Goal: Information Seeking & Learning: Learn about a topic

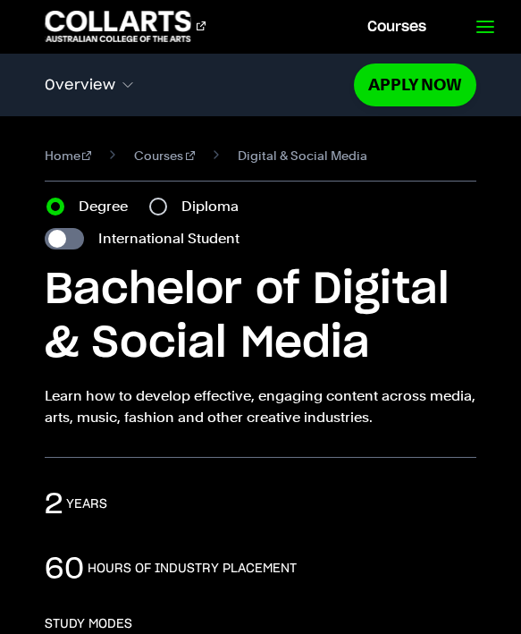
click at [470, 21] on link at bounding box center [484, 26] width 73 height 53
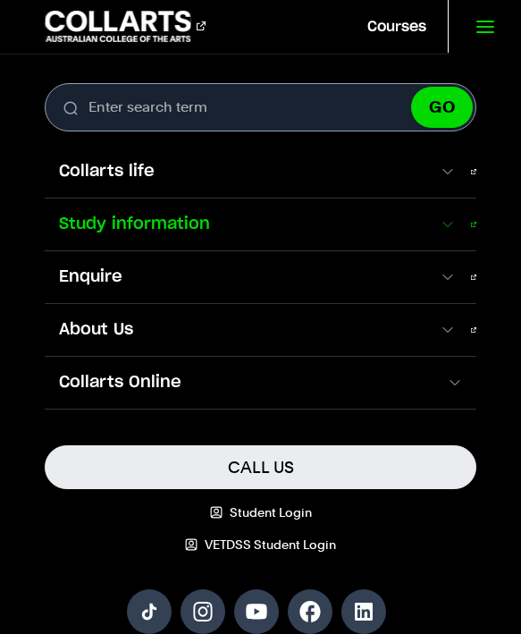
click at [439, 235] on span "Study information" at bounding box center [242, 224] width 394 height 23
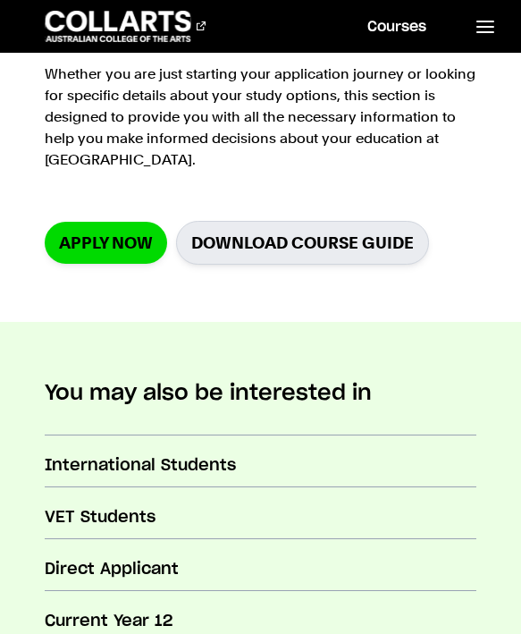
scroll to position [536, 0]
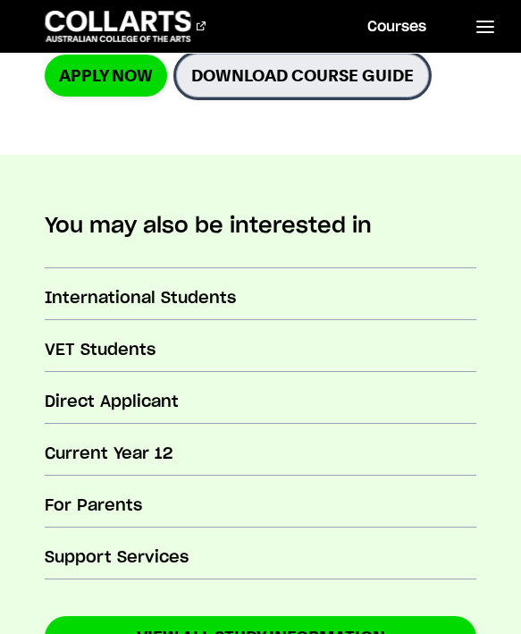
click at [337, 77] on link "Download Course Guide" at bounding box center [302, 76] width 253 height 44
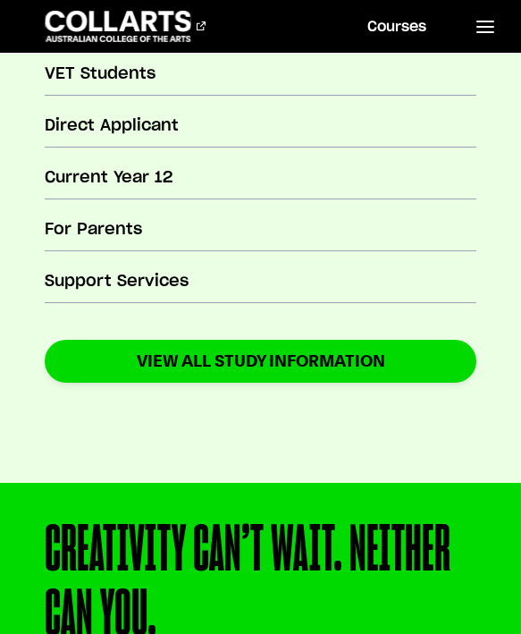
scroll to position [855, 0]
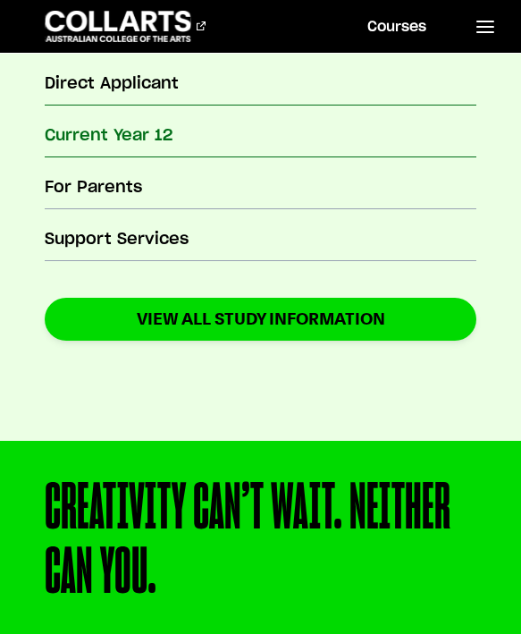
click at [180, 135] on h3 "Current Year 12" at bounding box center [261, 135] width 433 height 23
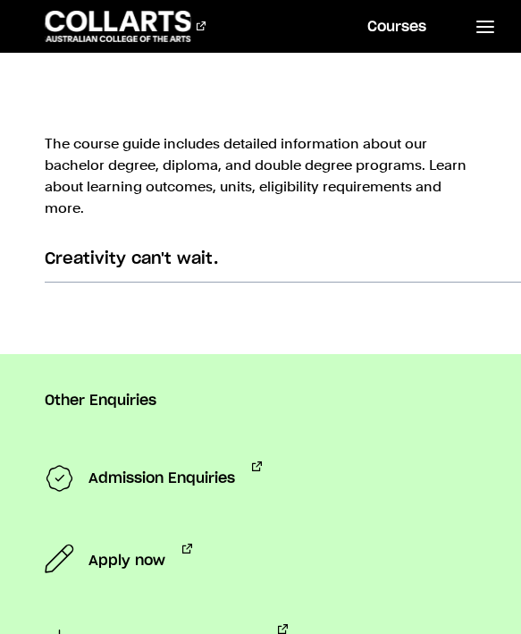
scroll to position [1396, 0]
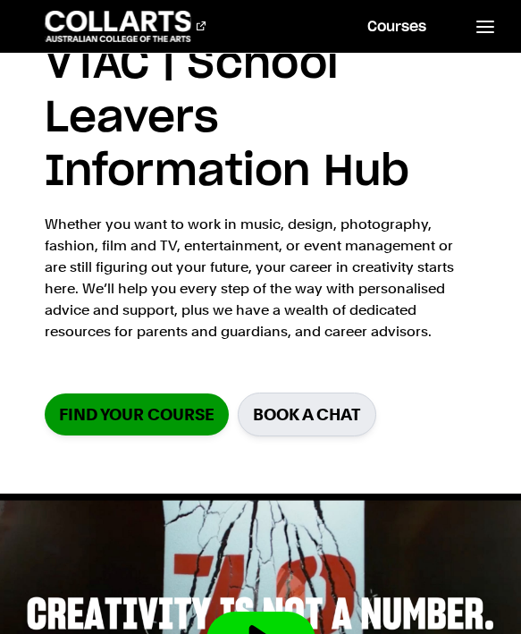
scroll to position [135, 0]
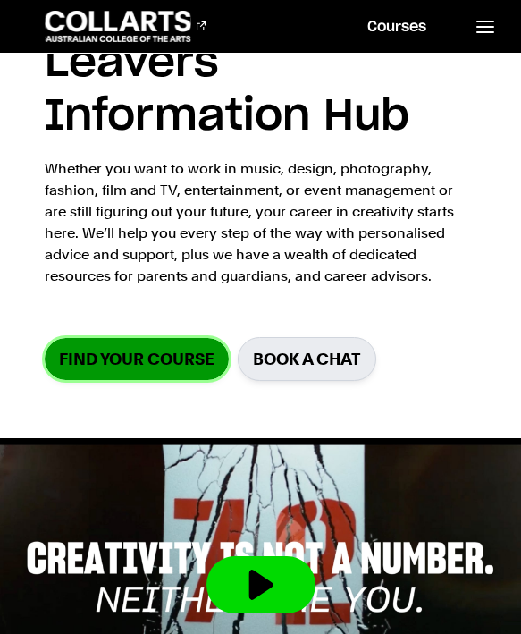
click at [154, 360] on link "Find your course" at bounding box center [137, 359] width 184 height 42
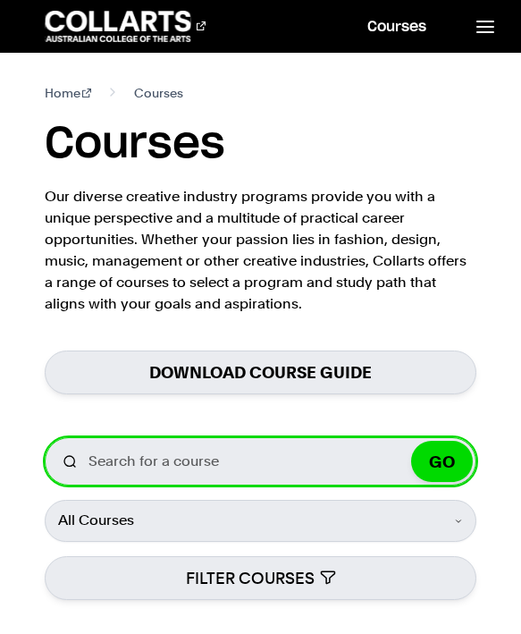
click at [173, 477] on input "Search for a course" at bounding box center [261, 461] width 433 height 48
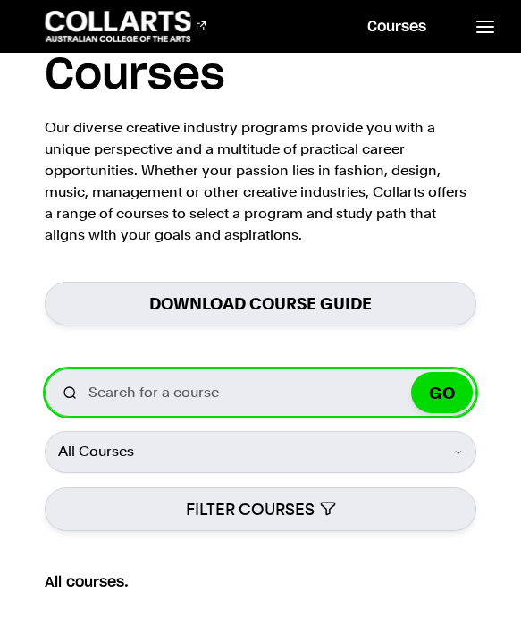
scroll to position [75, 0]
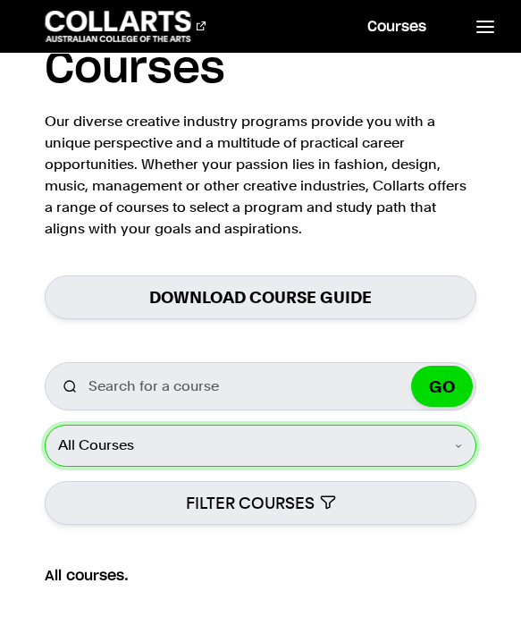
click at [184, 463] on select "All Courses Undergraduate Postgraduate Short Courses Online" at bounding box center [261, 445] width 433 height 41
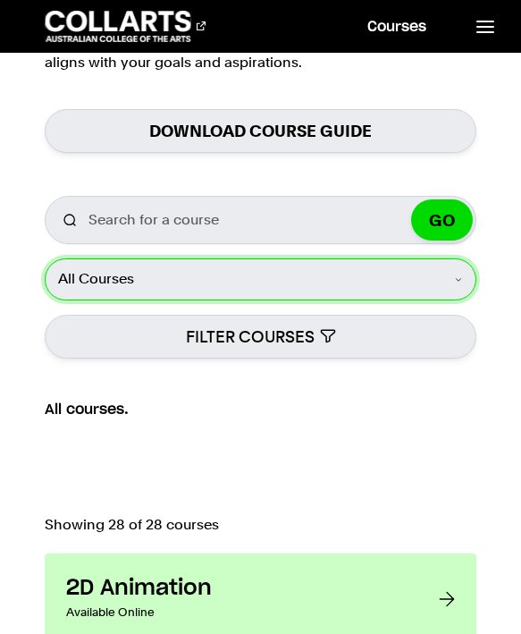
scroll to position [501, 0]
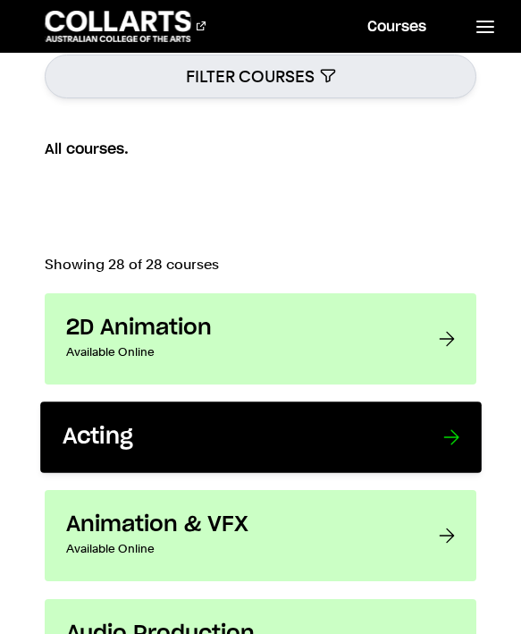
click at [238, 450] on h3 "Acting" at bounding box center [234, 438] width 344 height 28
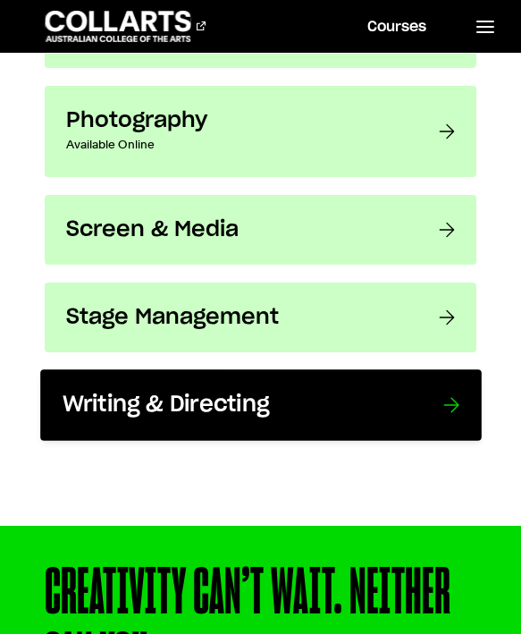
scroll to position [3394, 0]
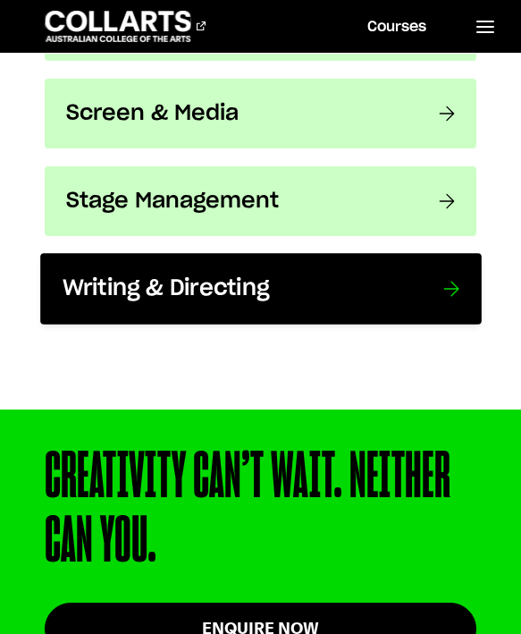
click at [172, 295] on h3 "Writing & Directing" at bounding box center [234, 289] width 344 height 28
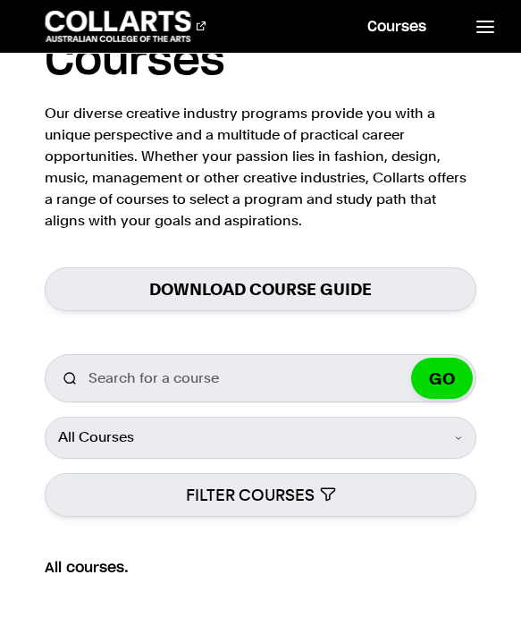
scroll to position [78, 0]
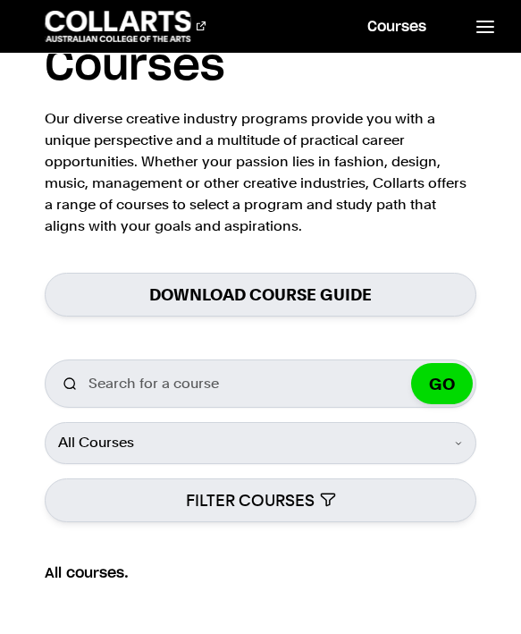
click at [147, 467] on div "Search for a course GO All 28 Undergraduate 25 Postgraduate 3 Short Courses 1 O…" at bounding box center [261, 440] width 433 height 163
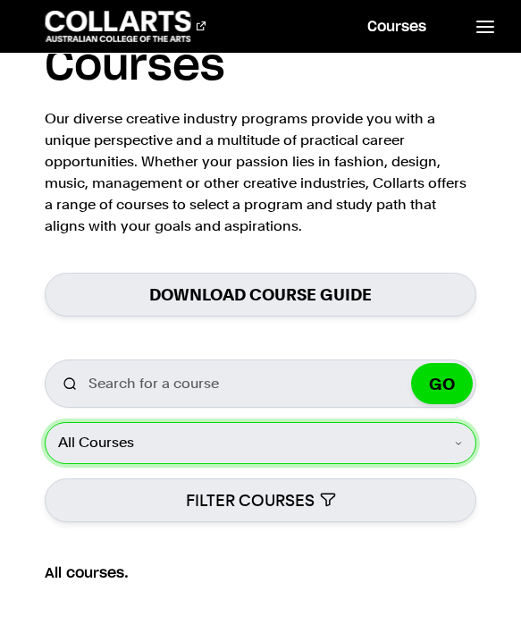
click at [147, 446] on select "All Courses Undergraduate Postgraduate Short Courses Online" at bounding box center [261, 442] width 433 height 41
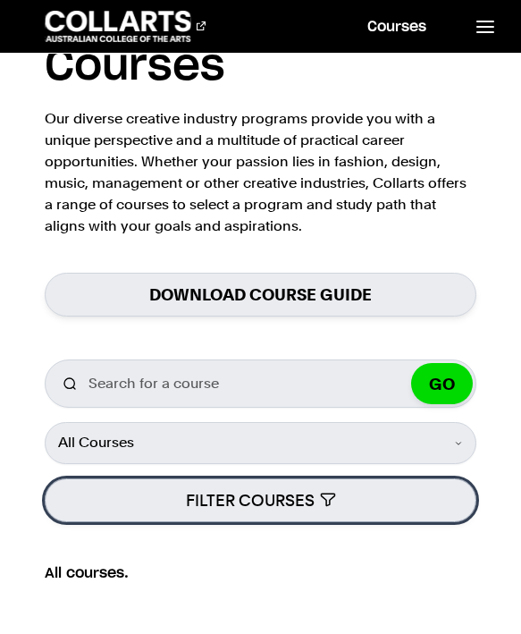
click at [143, 490] on button "FILTER COURSES" at bounding box center [261, 500] width 433 height 44
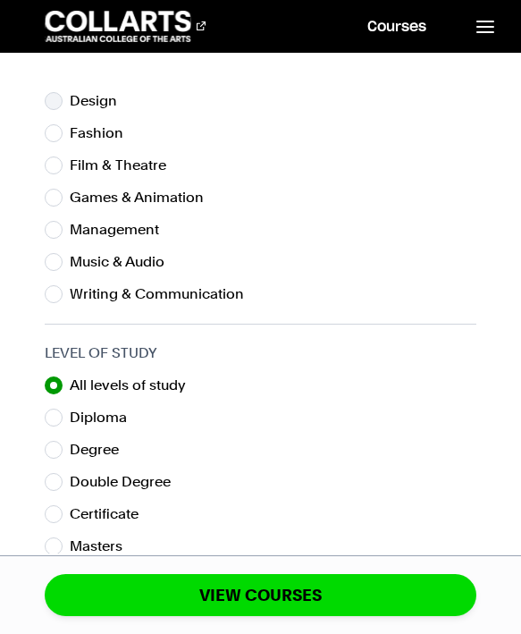
scroll to position [66, 0]
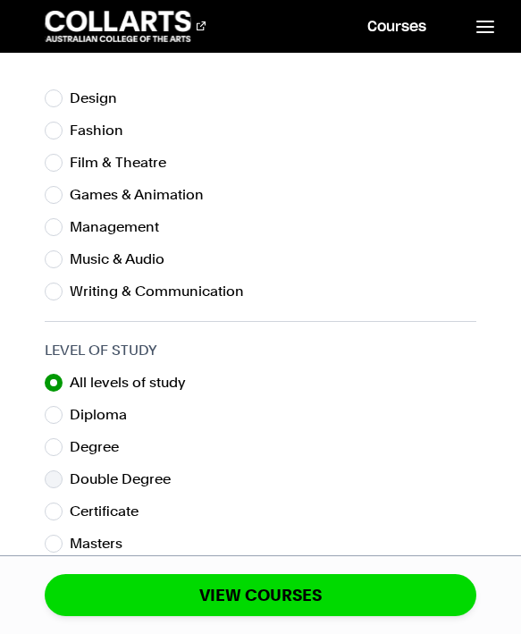
click at [49, 487] on div "Double Degree" at bounding box center [261, 478] width 433 height 21
click at [53, 478] on input "Double Degree" at bounding box center [54, 479] width 18 height 18
radio input "true"
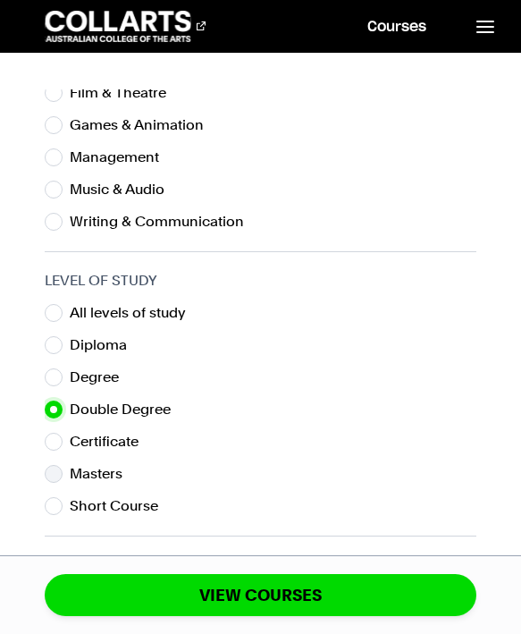
scroll to position [253, 0]
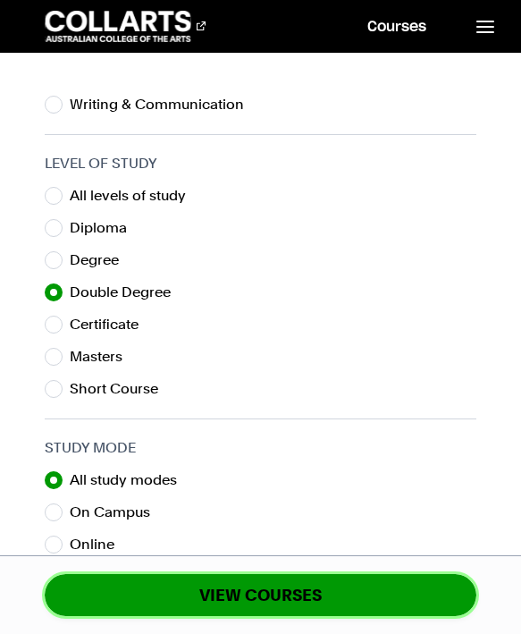
click at [139, 578] on button "VIEW COURSES" at bounding box center [261, 595] width 433 height 42
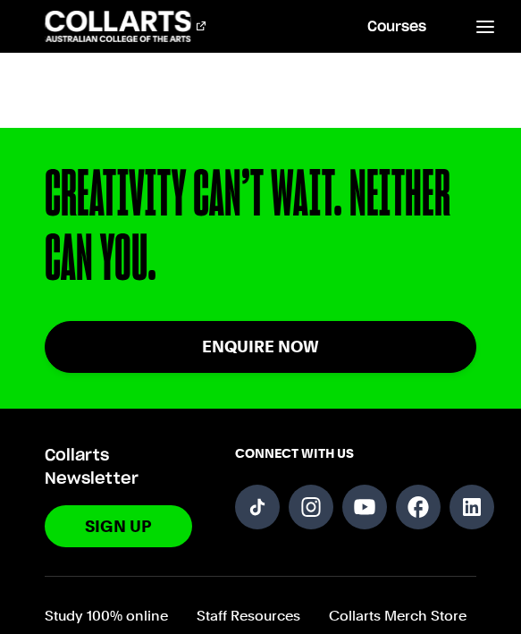
scroll to position [1109, 0]
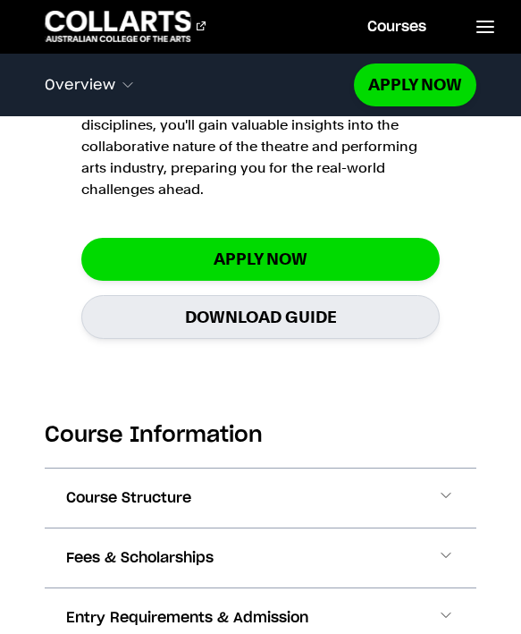
scroll to position [1554, 0]
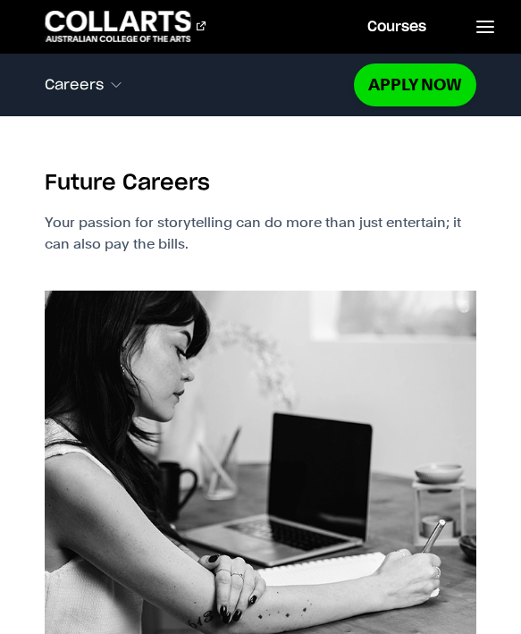
scroll to position [2836, 0]
